Goal: Task Accomplishment & Management: Use online tool/utility

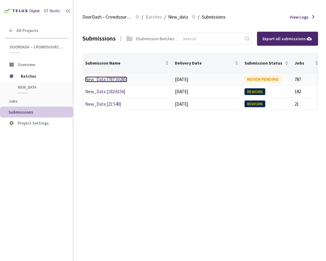
click at [113, 79] on link "New_Data [787:30285]" at bounding box center [106, 80] width 42 height 6
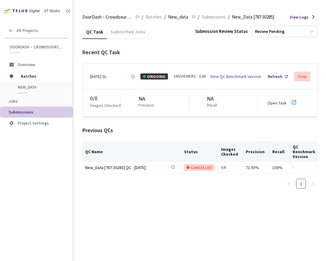
click at [292, 104] on icon at bounding box center [293, 102] width 7 height 7
click at [28, 101] on span "Jobs" at bounding box center [38, 101] width 59 height 5
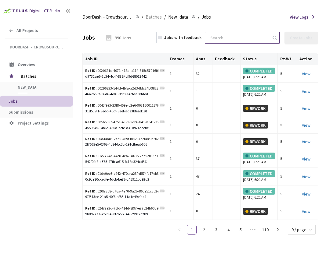
click at [242, 36] on input at bounding box center [238, 37] width 65 height 11
paste input "d9732ae6-2b34-4c4f-878f-bf9d68013442"
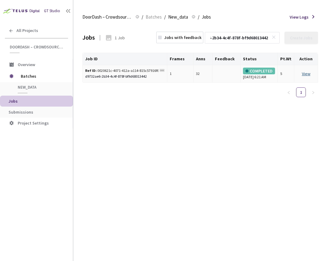
type input "d9732ae6-2b34-4c4f-878f-bf9d68013442"
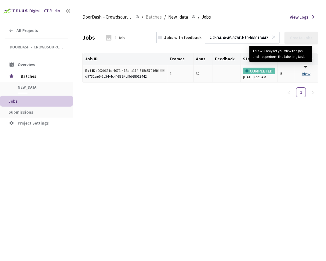
click at [304, 77] on link "View This will only let you view the job and not perform the labelling task." at bounding box center [306, 73] width 9 height 5
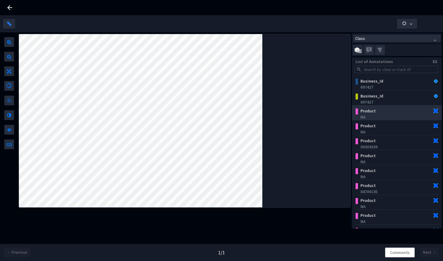
click at [325, 118] on div "NA" at bounding box center [398, 117] width 75 height 6
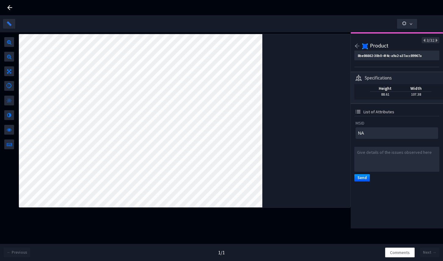
click at [267, 90] on div at bounding box center [185, 120] width 332 height 173
click at [325, 44] on icon "arrow-left" at bounding box center [357, 45] width 5 height 5
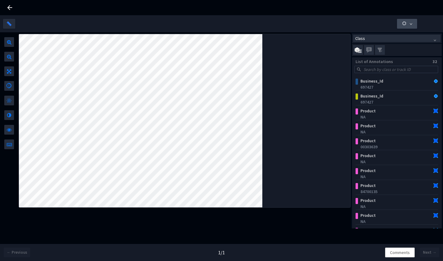
click at [325, 24] on icon "button" at bounding box center [404, 23] width 5 height 5
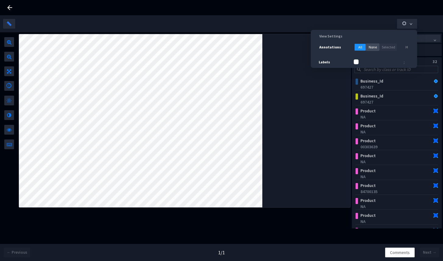
click at [325, 49] on span "None" at bounding box center [373, 48] width 8 height 6
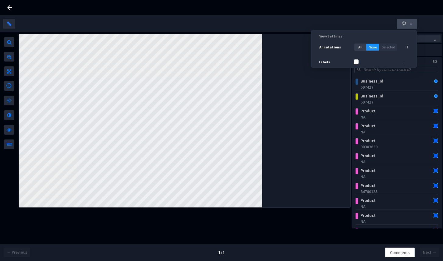
click at [325, 27] on button "button" at bounding box center [407, 24] width 20 height 10
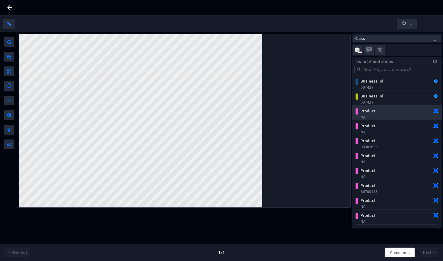
click at [325, 110] on div "Product" at bounding box center [390, 111] width 64 height 6
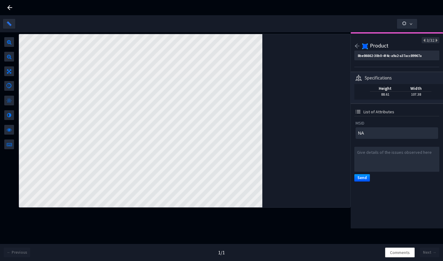
click at [325, 47] on icon "arrow-left" at bounding box center [357, 45] width 5 height 5
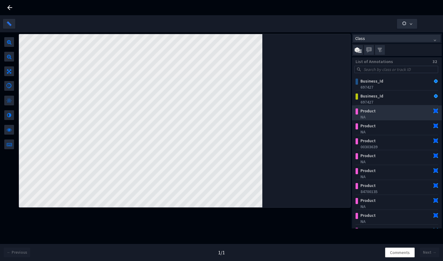
click at [325, 116] on div "NA" at bounding box center [398, 117] width 75 height 6
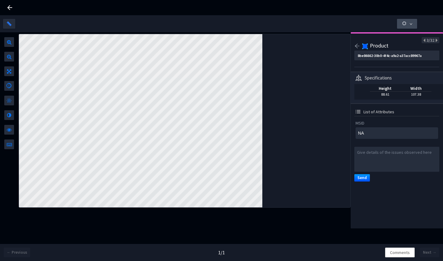
click at [325, 27] on span "button" at bounding box center [404, 24] width 5 height 7
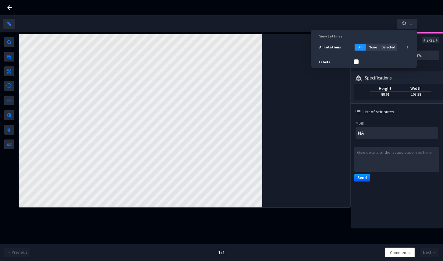
click at [325, 21] on div at bounding box center [221, 24] width 437 height 10
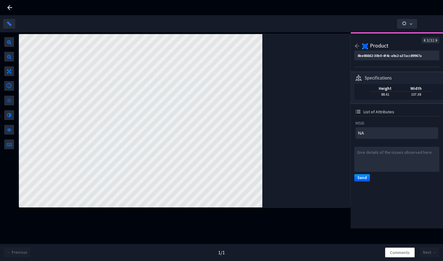
click at [325, 43] on icon "arrow-left" at bounding box center [357, 45] width 5 height 5
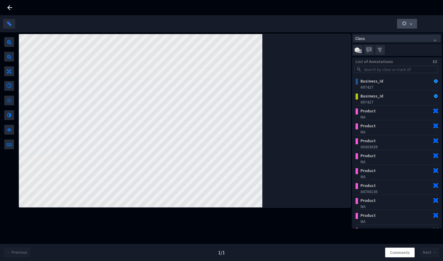
click at [325, 24] on icon "down" at bounding box center [411, 24] width 3 height 3
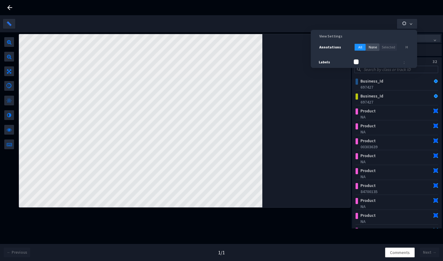
click at [325, 46] on span "None" at bounding box center [373, 48] width 8 height 6
click at [325, 47] on span "None" at bounding box center [373, 48] width 8 height 6
click at [325, 47] on button "All" at bounding box center [361, 47] width 12 height 7
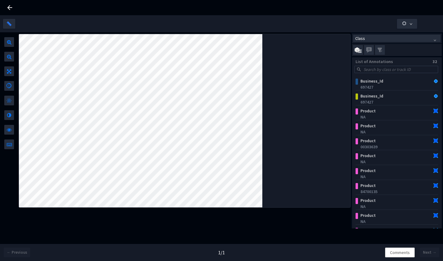
click at [325, 18] on div at bounding box center [221, 23] width 437 height 17
click at [325, 127] on div "Product" at bounding box center [390, 126] width 64 height 6
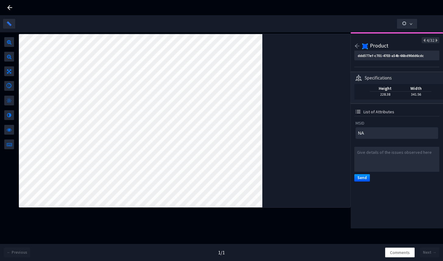
click at [325, 46] on icon "arrow-left" at bounding box center [357, 45] width 5 height 5
type textarea "NA"
type input "bc9ade8b-defc-42b3-a60f-2ab3d23f11c3"
type textarea "NA"
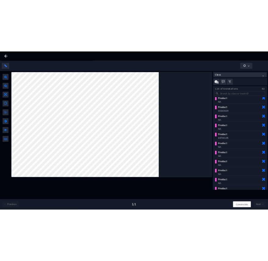
scroll to position [50, 0]
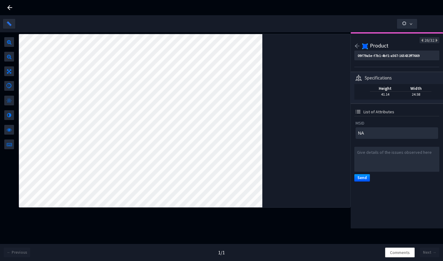
type input "7727bd1b-5b59-4d1a-8f70-378d49522be3"
click at [6, 8] on icon at bounding box center [9, 7] width 7 height 7
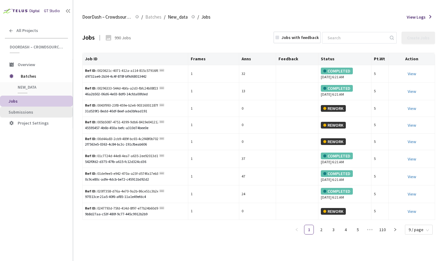
click at [26, 111] on span "Submissions" at bounding box center [21, 111] width 25 height 5
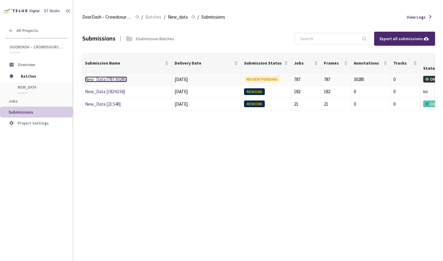
click at [111, 78] on link "New_Data [787:30285]" at bounding box center [106, 80] width 42 height 6
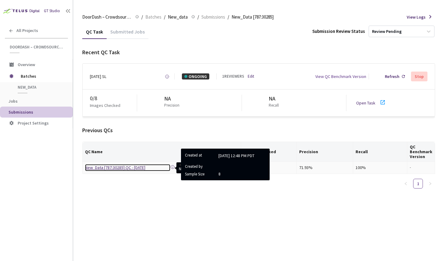
click at [152, 168] on div "New_Data [787:30285] QC - [DATE]" at bounding box center [127, 167] width 85 height 7
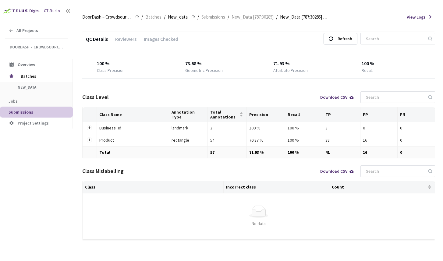
click at [158, 37] on div "Images Checked" at bounding box center [161, 41] width 42 height 10
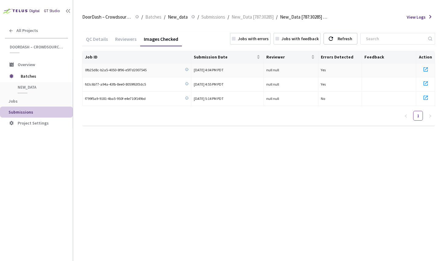
click at [325, 66] on icon at bounding box center [425, 69] width 7 height 7
click at [29, 112] on span "Submissions" at bounding box center [21, 111] width 25 height 5
click at [172, 18] on span "New_data" at bounding box center [178, 16] width 20 height 7
click at [151, 20] on span "Batches" at bounding box center [153, 16] width 16 height 7
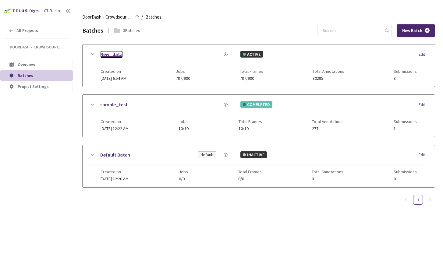
click at [105, 52] on link "New_data" at bounding box center [111, 55] width 23 height 8
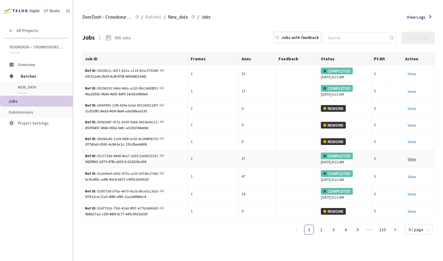
click at [325, 160] on link "View This will only let you view the job and not perform the labelling task." at bounding box center [412, 158] width 9 height 5
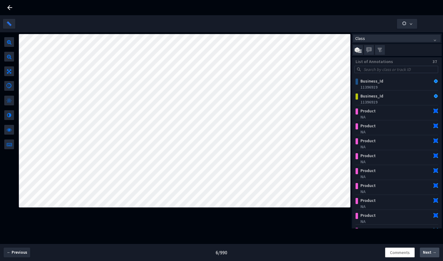
click at [325, 252] on span "Next →" at bounding box center [429, 253] width 13 height 6
click at [325, 27] on button "button" at bounding box center [407, 24] width 20 height 10
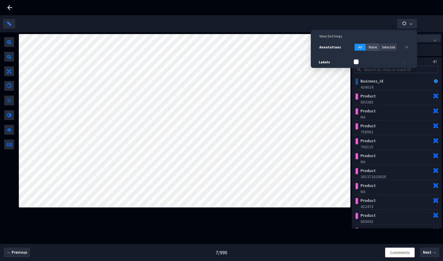
click at [325, 48] on button "None" at bounding box center [372, 47] width 13 height 7
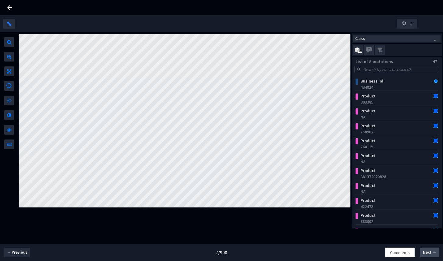
click at [325, 250] on span "Next →" at bounding box center [429, 253] width 13 height 6
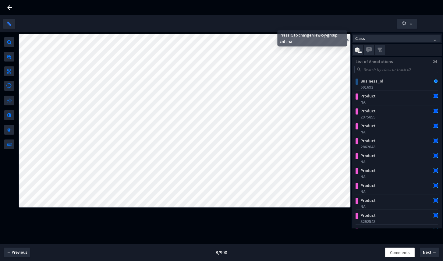
click at [325, 38] on span "Class" at bounding box center [397, 38] width 83 height 7
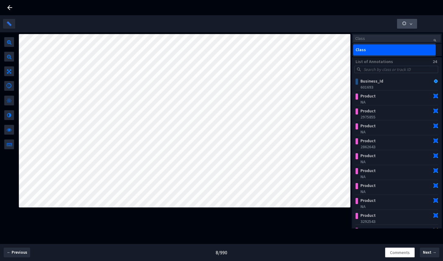
click at [325, 26] on button "button" at bounding box center [407, 24] width 20 height 10
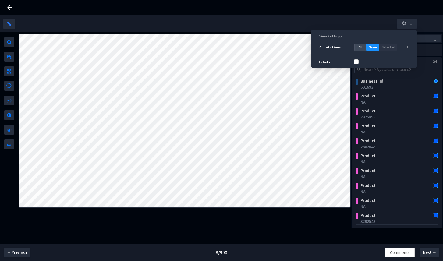
click at [325, 47] on button "All" at bounding box center [361, 47] width 12 height 7
click at [325, 50] on span "None" at bounding box center [373, 48] width 8 height 6
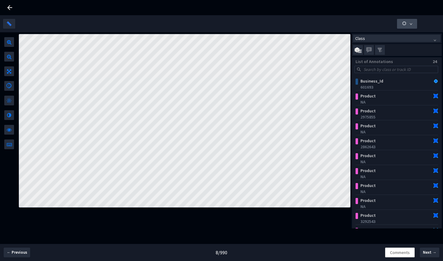
click at [325, 25] on icon "button" at bounding box center [404, 23] width 5 height 5
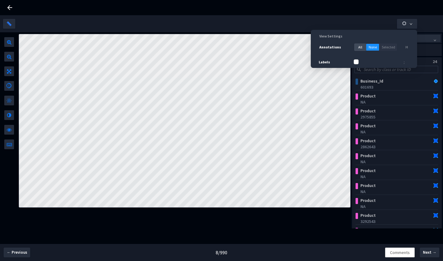
click at [325, 48] on button "All" at bounding box center [361, 47] width 12 height 7
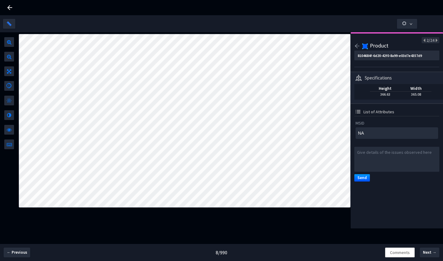
type input "063ce6b2-7542-42f1-a4c4-300c02970cad"
type textarea "2975855"
type input "a84829a1-4d3c-4a7c-b5b6-ff2efee4b05c"
type textarea "2975855"
type textarea "NA"
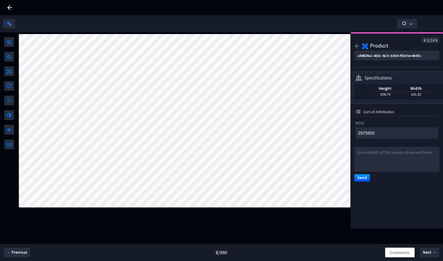
type input "063ce6b2-7542-42f1-a4c4-300c02970cad"
type textarea "NA"
type input "8104684f-6d20-42f0-8a99-e03d7e4357d9"
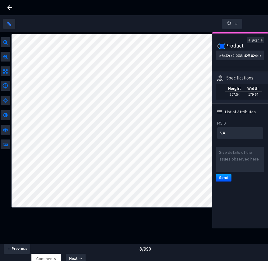
type textarea "3292543"
type input "6bcbe7d2-f386-4690-bc87-d9ad679e02c3"
type textarea "3292543"
click at [188, 225] on div at bounding box center [111, 130] width 201 height 196
click at [170, 236] on div "Class List of Annotations 24 Business_Id 601693 Product NA Product 2975855 Prod…" at bounding box center [134, 138] width 268 height 213
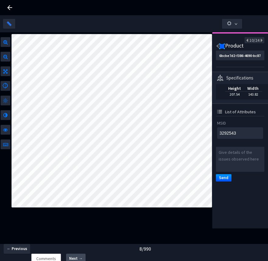
click at [80, 255] on button "Next →" at bounding box center [76, 259] width 20 height 10
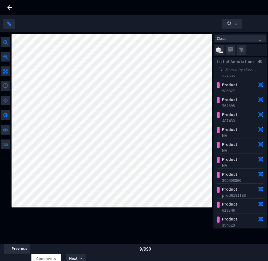
scroll to position [48, 0]
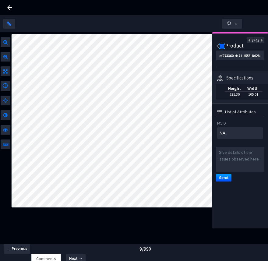
click at [10, 9] on icon at bounding box center [9, 7] width 7 height 7
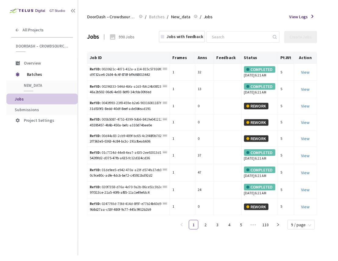
scroll to position [7, 0]
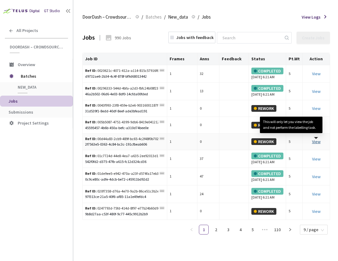
click at [315, 145] on link "View This will only let you view the job and not perform the labelling task." at bounding box center [316, 141] width 9 height 5
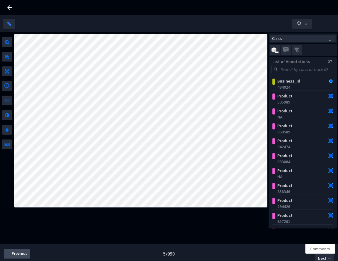
click at [16, 253] on span "← Previous" at bounding box center [17, 254] width 20 height 6
click at [21, 257] on button "← Previous" at bounding box center [17, 254] width 27 height 10
click at [22, 257] on span "← Previous" at bounding box center [17, 254] width 20 height 6
click at [324, 256] on span "Next →" at bounding box center [324, 259] width 13 height 6
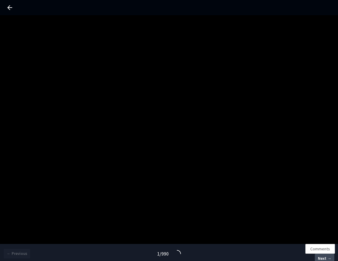
click at [321, 260] on span "Next →" at bounding box center [324, 259] width 13 height 6
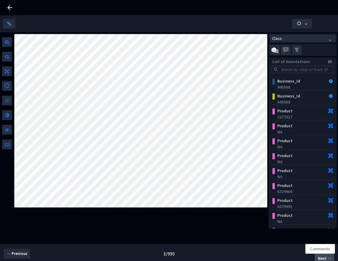
click at [321, 260] on span "Next →" at bounding box center [324, 259] width 13 height 6
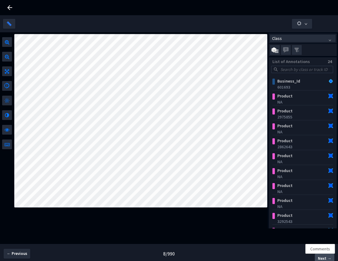
click at [321, 260] on span "Next →" at bounding box center [324, 259] width 13 height 6
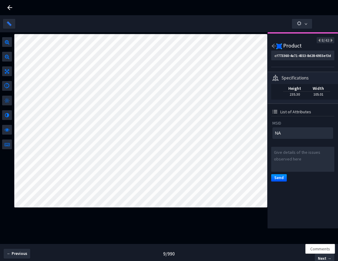
type textarea "487433"
type input "57a36800-8a6d-4793-86e5-c296afc29366"
type textarea "487433"
type textarea "762895"
type input "e9d36876-06b9-4918-9f48-1b3404c113fa"
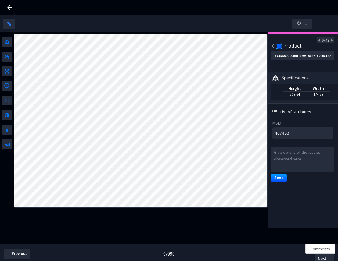
type textarea "762895"
type textarea "986827"
type input "bbaa4ad7-7ee8-4f86-8d0d-eb247e639883"
type textarea "986827"
type textarea "921395"
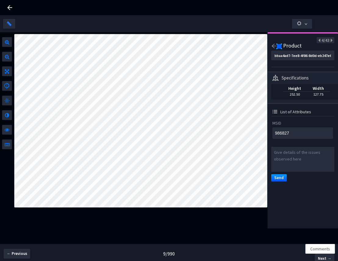
type input "d9334127-5026-4c71-a5b9-a9fe1b133e5d"
type textarea "921395"
type textarea "300408860"
type input "72faba02-50fa-4ef9-afce-24b0241ca931"
type textarea "300408860"
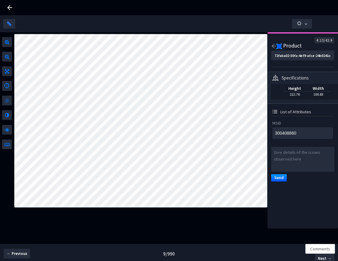
type textarea "prod6181133"
type input "b0f8c7c8-d92c-43a2-87cd-12250a3708cb"
type textarea "prod6181133"
type textarea "629546"
type input "977e1297-831f-476f-ab00-f75bc4da48c9"
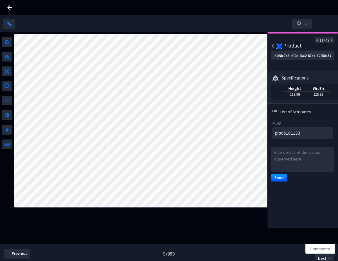
type textarea "629546"
type textarea "394523"
type input "e3961141-64b3-4903-aee7-0b064a63fa20"
type textarea "394523"
type textarea "prod6181133"
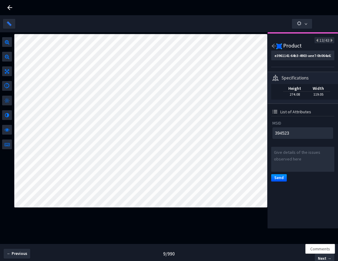
type input "b0f8c7c8-d92c-43a2-87cd-12250a3708cb"
type textarea "prod6181133"
type textarea "NA"
type input "cf773360-4a71-4553-8d28-6955ef3d1263"
type textarea "NA"
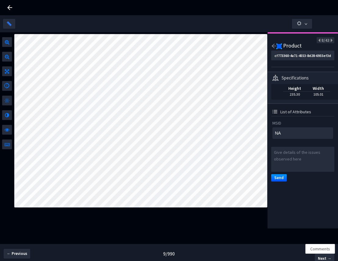
type textarea "300408860"
type input "72faba02-50fa-4ef9-afce-24b0241ca931"
type textarea "300408860"
type textarea "prod6181133"
type input "b0f8c7c8-d92c-43a2-87cd-12250a3708cb"
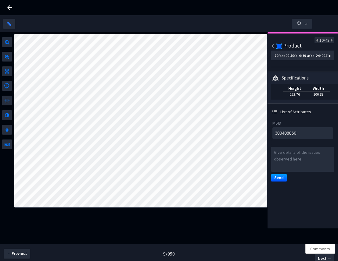
type textarea "prod6181133"
type textarea "629546"
type input "977e1297-831f-476f-ab00-f75bc4da48c9"
type textarea "629546"
type textarea "394523"
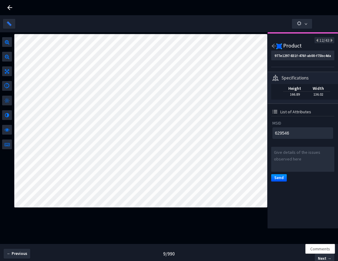
type input "e3961141-64b3-4903-aee7-0b064a63fa20"
type textarea "394523"
type textarea "prod6181133"
type input "b0f8c7c8-d92c-43a2-87cd-12250a3708cb"
type textarea "prod6181133"
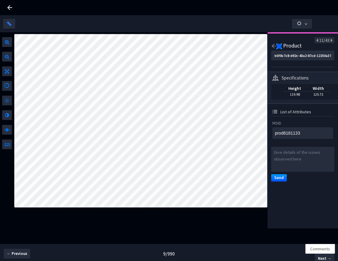
click at [272, 135] on div "MSID prod6181133" at bounding box center [302, 128] width 63 height 24
type textarea "377045"
type input "6798b1cc-ac74-4ad3-a009-f3c19fa71432"
type textarea "377045"
type textarea "NA"
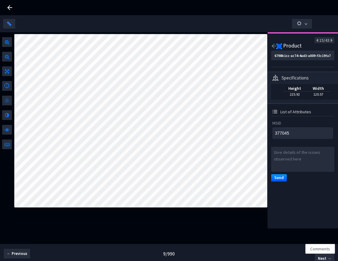
type input "842bb8cf-605d-46f3-9a27-a7f871f2ef76"
type textarea "NA"
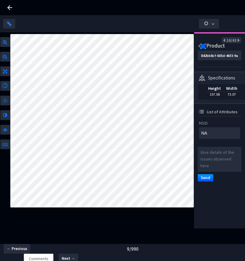
type input "f2c95115-97f7-435d-819a-9caee2fafbc6"
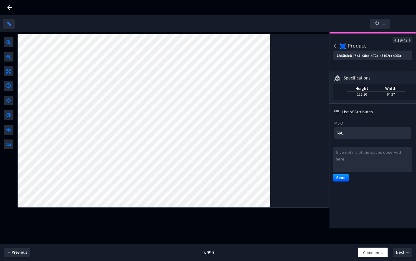
type textarea "810406"
type input "749663e8-8445-4c32-ad9e-4f6c2199da9e"
type textarea "810406"
type textarea "NA"
type input "c62e5cef-029d-492b-8203-d5742f5f214d"
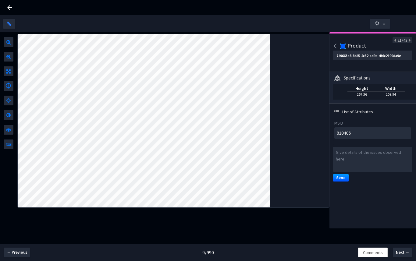
type textarea "NA"
type textarea "810400"
type input "ea0980e1-27e9-45cc-8a28-043edc605450"
type textarea "810400"
type textarea "649415"
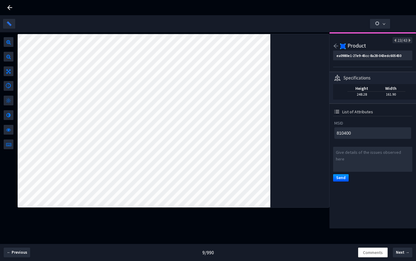
type input "1ae18a0e-131b-43b9-87aa-6186bf9a45f9"
type textarea "649415"
type textarea "249111"
type input "5a2e3313-41ba-4a5a-9e8b-9a57a1bbe78a"
type textarea "249111"
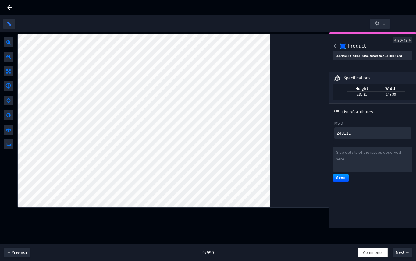
type textarea "361222"
type input "e5f78da7-1124-446b-947c-22c423e90a1b"
type textarea "361222"
type textarea "h"
type input "1a92bfec-4e7c-43c2-8acc-b99e46d17789"
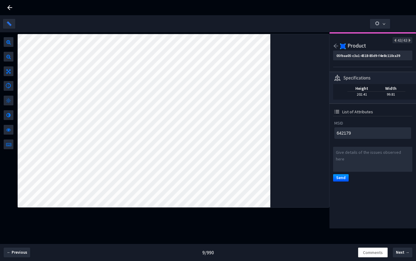
type textarea "h"
type textarea "158522"
type input "05ded78f-56c2-4a03-9faa-39dc30fa6b08"
type textarea "158522"
type textarea "NA"
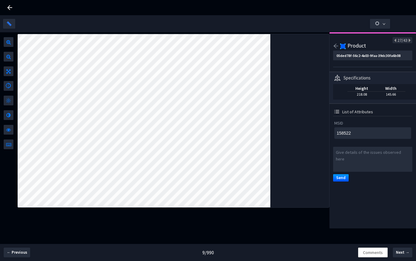
type input "0b928fa2-f3e5-43a0-9dcc-607d7aecaca9"
type textarea "NA"
type input "cf773360-4a71-4553-8d28-6955ef3d1263"
type textarea "249111"
type input "5a2e3313-41ba-4a5a-9e8b-9a57a1bbe78a"
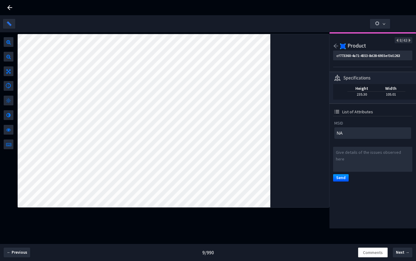
type textarea "249111"
type textarea "NA"
type input "11733e40-ac46-41fc-9f40-2b7dfd997e85"
type textarea "NA"
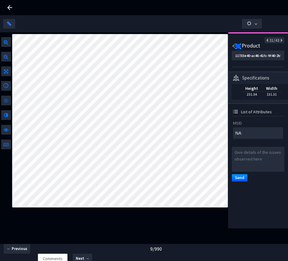
type input "0b928fa2-f3e5-43a0-9dcc-607d7aecaca9"
click at [9, 9] on icon at bounding box center [9, 7] width 5 height 5
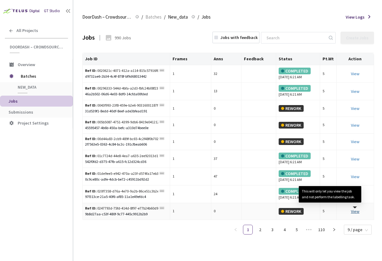
click at [325, 210] on link "View This will only let you view the job and not perform the labelling task." at bounding box center [355, 211] width 9 height 5
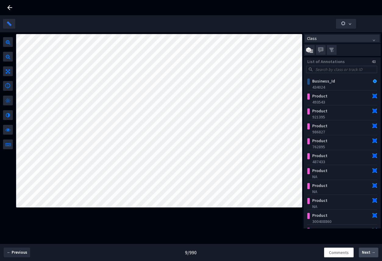
click at [325, 256] on span "Next →" at bounding box center [368, 253] width 13 height 6
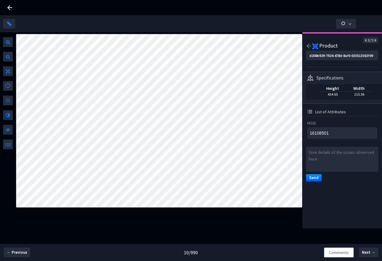
type textarea "NA"
type input "5031fbad-6df3-447f-97a8-a34667e8c8e2"
type textarea "NA"
type input "5031fbad-6df3-447f-97a8-a34667e8c8e2"
type textarea "01922001"
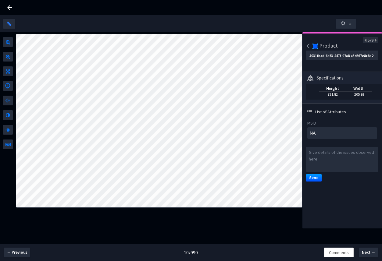
type input "36ccba00-bee0-4ad0-97a0-d3d0d090774f"
type textarea "01922001"
type textarea "16108501"
type input "d208b929-7924-478d-8af0-035613563f09"
type textarea "16108501"
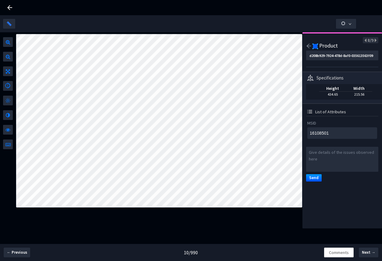
type textarea "NA"
type input "d055b7f0-370a-4b07-8073-7cf3f908fce7"
type textarea "NA"
click at [308, 45] on icon "arrow-left" at bounding box center [308, 45] width 5 height 5
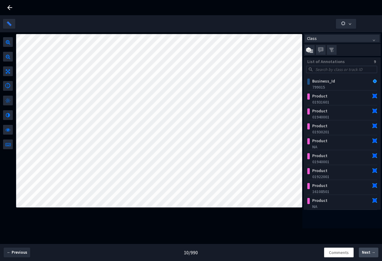
click at [325, 252] on span "Next →" at bounding box center [368, 253] width 13 height 6
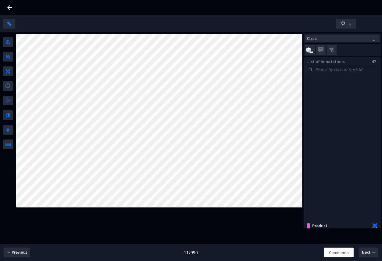
scroll to position [278, 0]
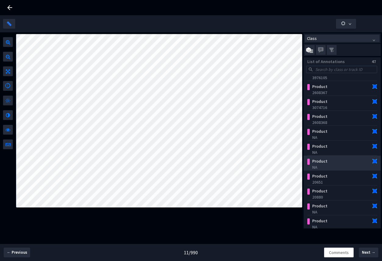
click at [325, 163] on div "Product" at bounding box center [337, 161] width 54 height 6
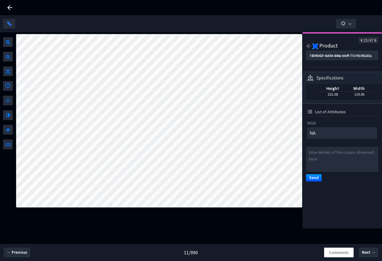
click at [313, 48] on img at bounding box center [315, 46] width 6 height 6
click at [308, 45] on icon "arrow-left" at bounding box center [308, 45] width 5 height 5
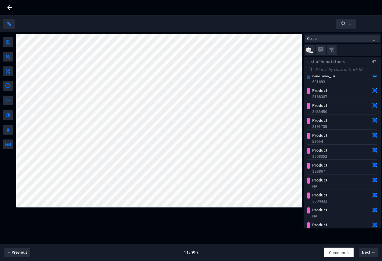
scroll to position [0, 0]
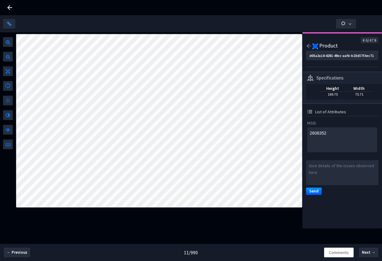
type textarea "1745017"
type input "16751743-e835-4c0a-b013-7d4eda064371"
type textarea "1745017"
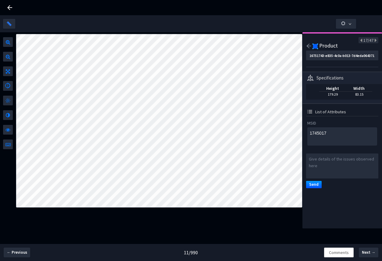
type textarea "NA"
type input "7439042f-6d04-444a-bbff-77cf91f81d3a"
type textarea "NA"
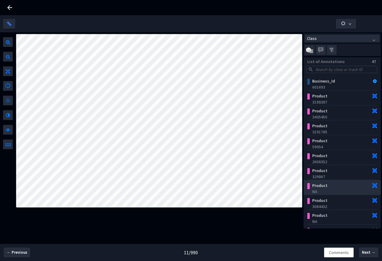
click at [325, 192] on div "NA" at bounding box center [343, 192] width 63 height 6
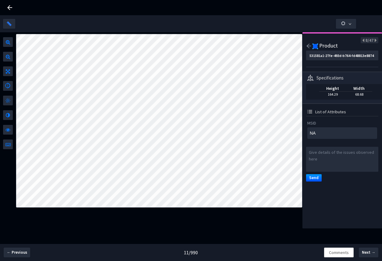
click at [308, 46] on icon "arrow-left" at bounding box center [309, 46] width 5 height 4
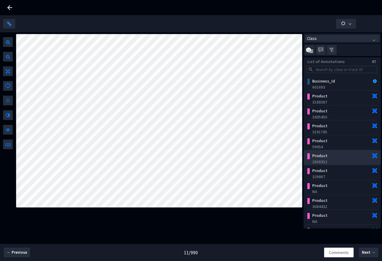
scroll to position [120, 0]
click at [325, 162] on div "NA" at bounding box center [343, 162] width 63 height 6
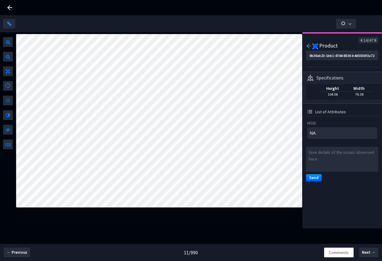
click at [307, 47] on icon "arrow-left" at bounding box center [308, 45] width 5 height 5
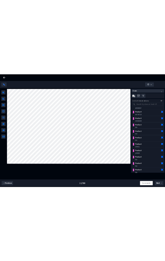
scroll to position [308, 0]
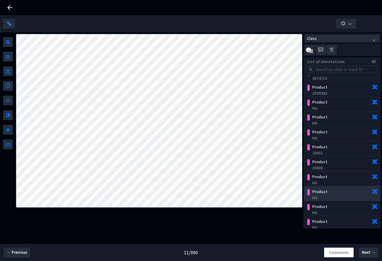
click at [325, 197] on div "NA" at bounding box center [343, 198] width 63 height 6
click at [9, 8] on icon at bounding box center [9, 7] width 5 height 5
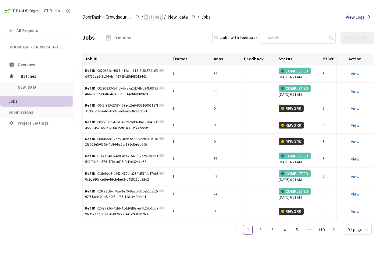
click at [152, 19] on span "Batches" at bounding box center [153, 16] width 16 height 7
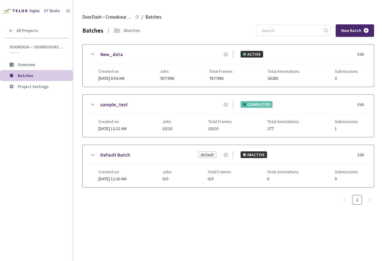
click at [141, 210] on div "Batches 3 Batches New Batch New_data ACTIVE Edit Created on 13 Aug, 2025 at 6:5…" at bounding box center [228, 121] width 292 height 195
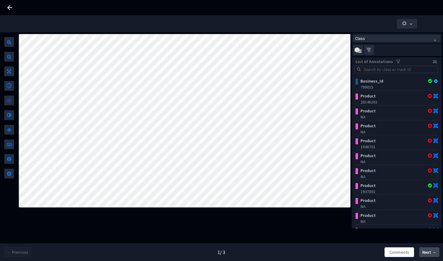
click at [429, 251] on span "Next →" at bounding box center [430, 252] width 14 height 6
click at [433, 254] on span "Next →" at bounding box center [430, 252] width 14 height 6
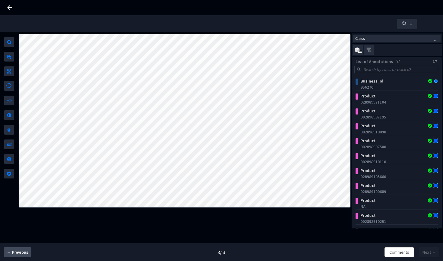
click at [17, 254] on span "← Previous" at bounding box center [18, 252] width 22 height 6
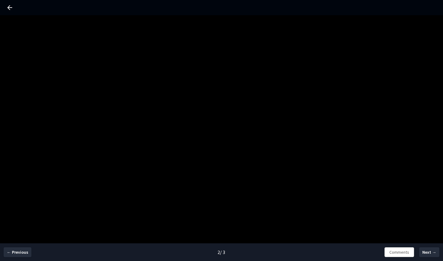
click at [16, 257] on div "← Previous" at bounding box center [37, 253] width 74 height 18
click at [17, 256] on button "← Previous" at bounding box center [18, 253] width 28 height 10
